Goal: Information Seeking & Learning: Learn about a topic

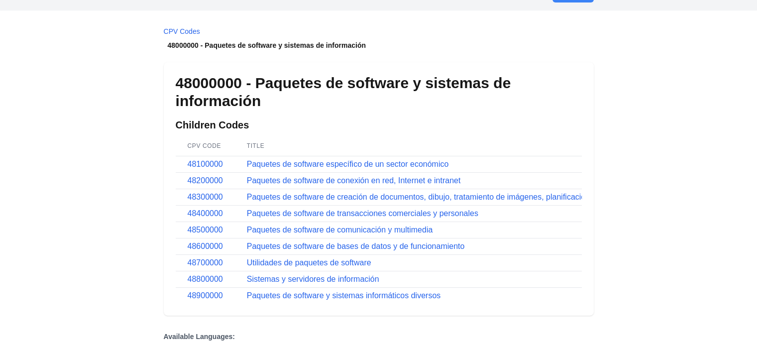
scroll to position [50, 0]
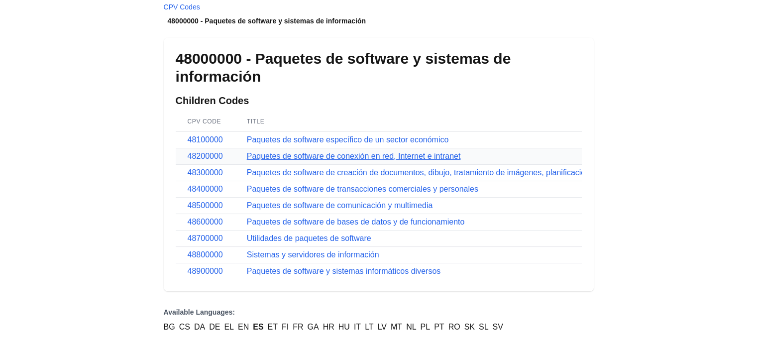
click at [256, 153] on link "Paquetes de software de conexión en red, Internet e intranet" at bounding box center [354, 156] width 214 height 8
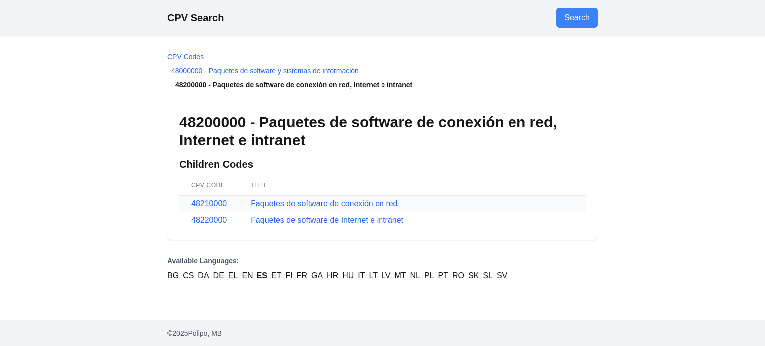
click at [294, 201] on link "Paquetes de software de conexión en red" at bounding box center [323, 203] width 147 height 8
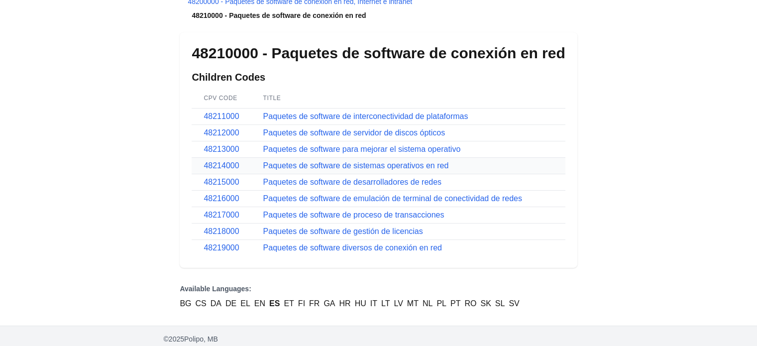
scroll to position [88, 0]
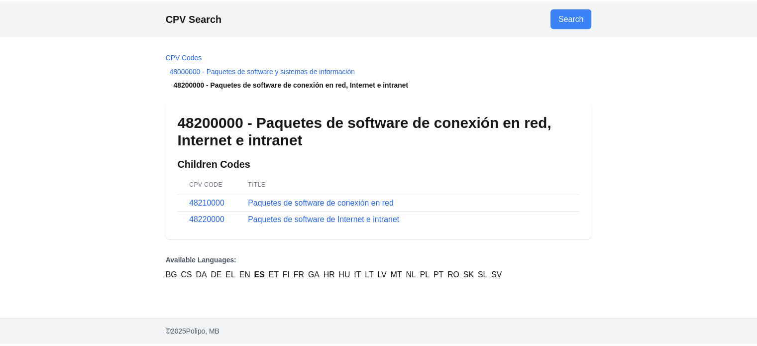
scroll to position [50, 0]
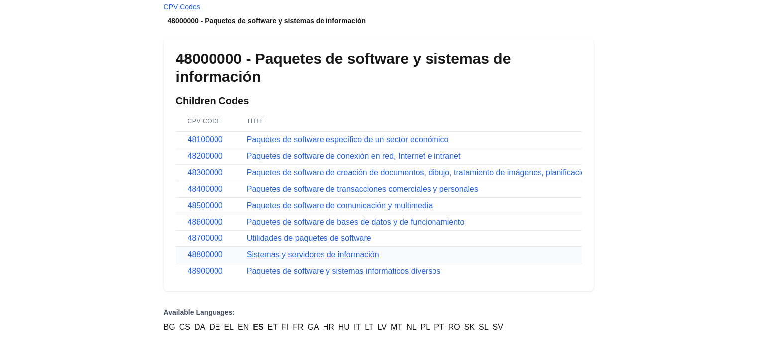
click at [262, 253] on link "Sistemas y servidores de información" at bounding box center [313, 254] width 132 height 8
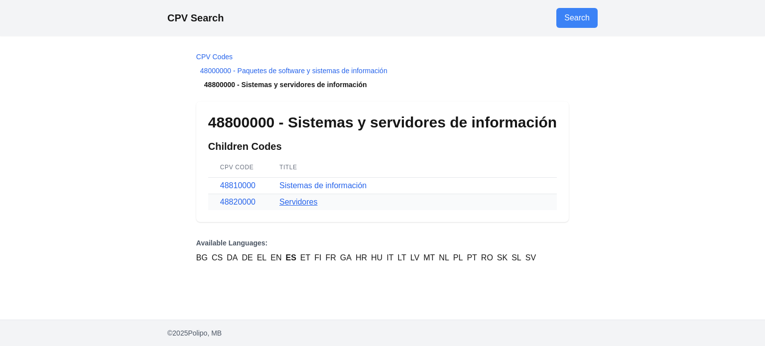
click at [298, 205] on link "Servidores" at bounding box center [298, 202] width 38 height 8
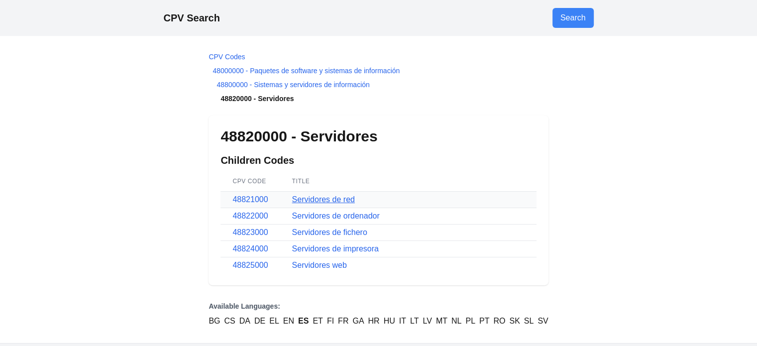
click at [341, 199] on link "Servidores de red" at bounding box center [323, 199] width 63 height 8
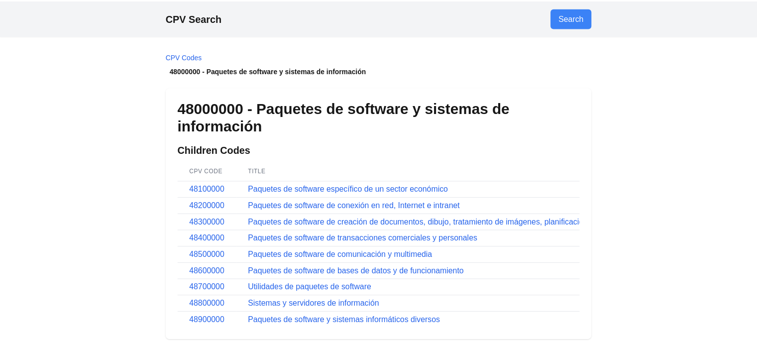
scroll to position [50, 0]
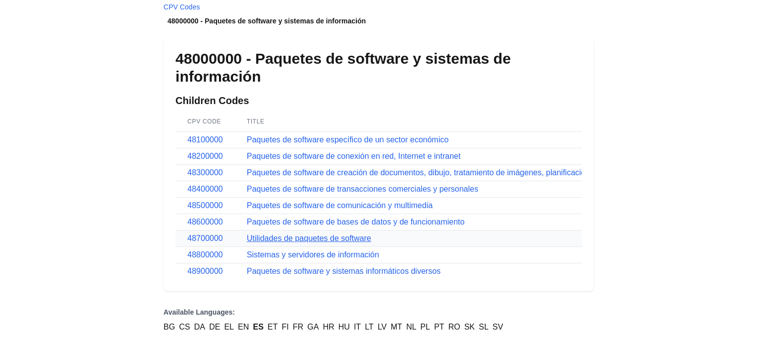
click at [263, 242] on link "Utilidades de paquetes de software" at bounding box center [309, 238] width 124 height 8
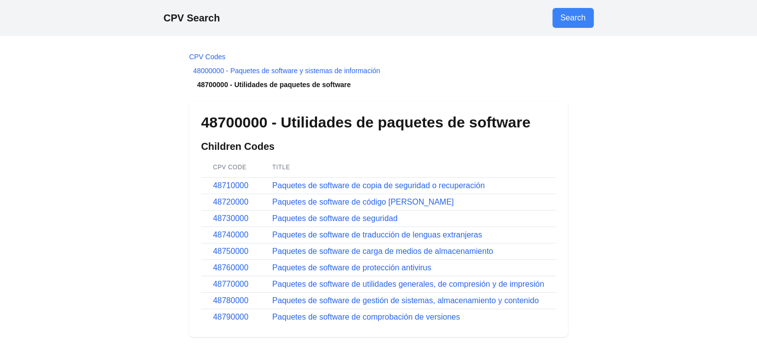
scroll to position [50, 0]
